Goal: Transaction & Acquisition: Purchase product/service

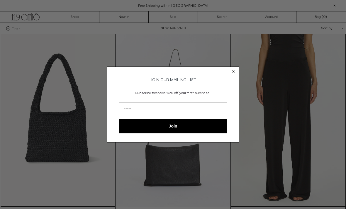
click at [234, 71] on icon "Close dialog" at bounding box center [233, 71] width 2 height 2
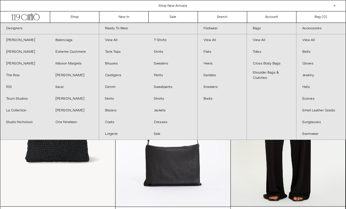
click at [62, 90] on link "Sacai" at bounding box center [73, 87] width 49 height 12
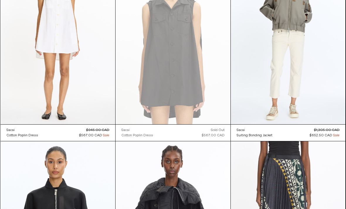
scroll to position [1405, 0]
click at [285, 43] on at bounding box center [287, 38] width 115 height 172
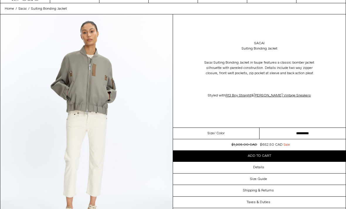
scroll to position [24, 0]
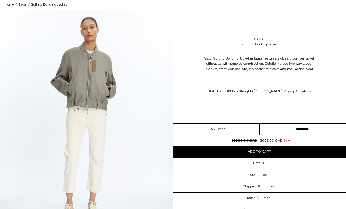
click at [274, 135] on select "********* ********* *********" at bounding box center [302, 129] width 86 height 11
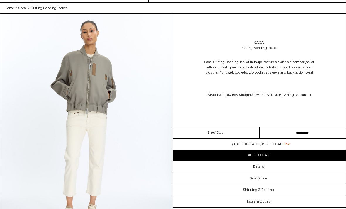
scroll to position [0, 0]
